Goal: Task Accomplishment & Management: Complete application form

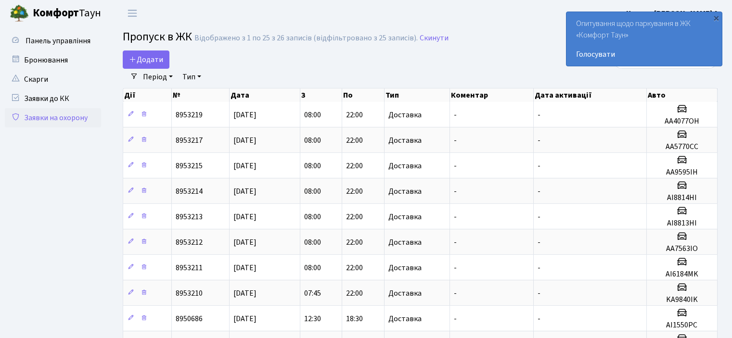
select select "25"
click at [137, 58] on span "Додати" at bounding box center [146, 59] width 34 height 11
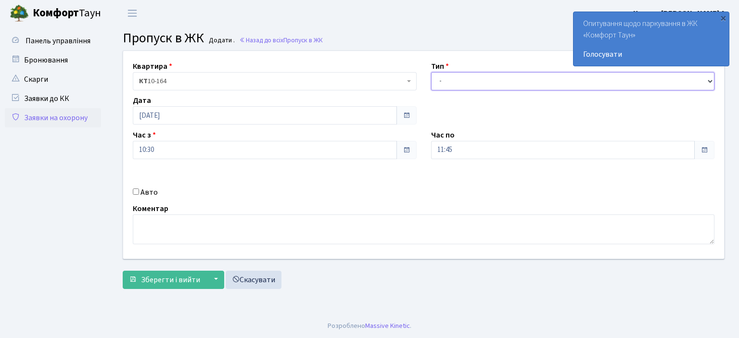
click at [712, 81] on select "- Доставка Таксі Гості Сервіс" at bounding box center [573, 81] width 284 height 18
select select "1"
click at [431, 72] on select "- Доставка Таксі Гості Сервіс" at bounding box center [573, 81] width 284 height 18
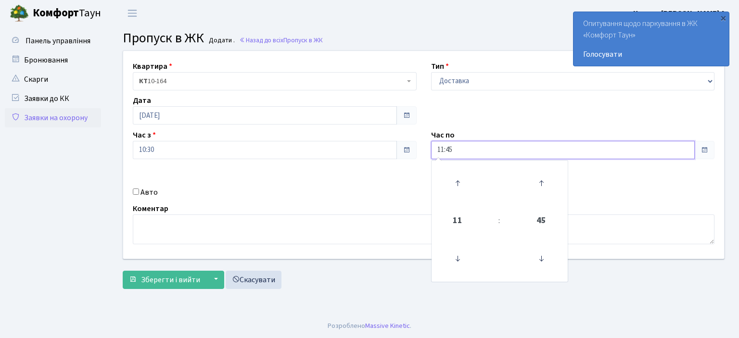
drag, startPoint x: 464, startPoint y: 147, endPoint x: 358, endPoint y: 148, distance: 105.9
click at [360, 150] on div "Квартира <b>КТ</b>&nbsp;&nbsp;&nbsp;&nbsp;10-164 КТ 10-164 Тип - Доставка Таксі…" at bounding box center [424, 155] width 616 height 208
type input "22:00"
click at [137, 194] on input "Авто" at bounding box center [136, 192] width 6 height 6
checkbox input "true"
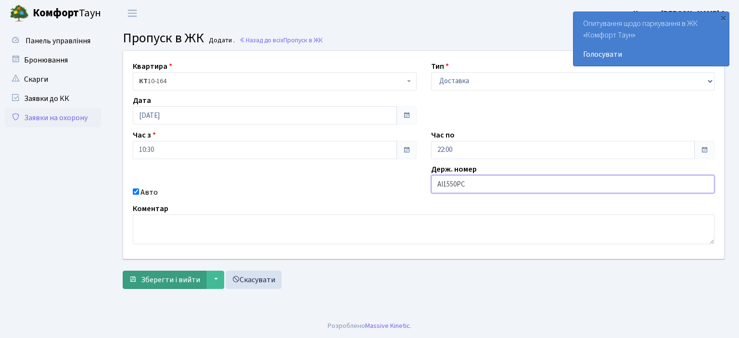
type input "AI1550PC"
click at [141, 281] on button "Зберегти і вийти" at bounding box center [165, 280] width 84 height 18
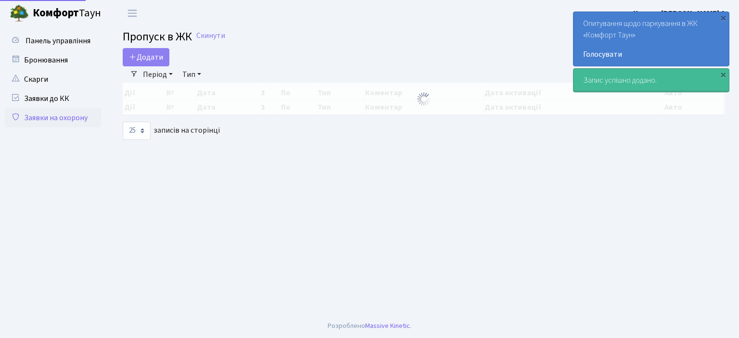
select select "25"
